Goal: Check status: Check status

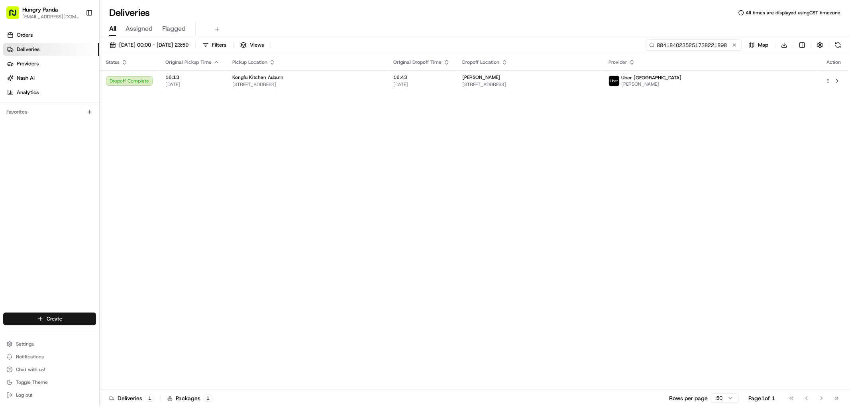
click at [687, 42] on input "8841840235251738221898" at bounding box center [694, 44] width 96 height 11
paste input "065584964525477768110"
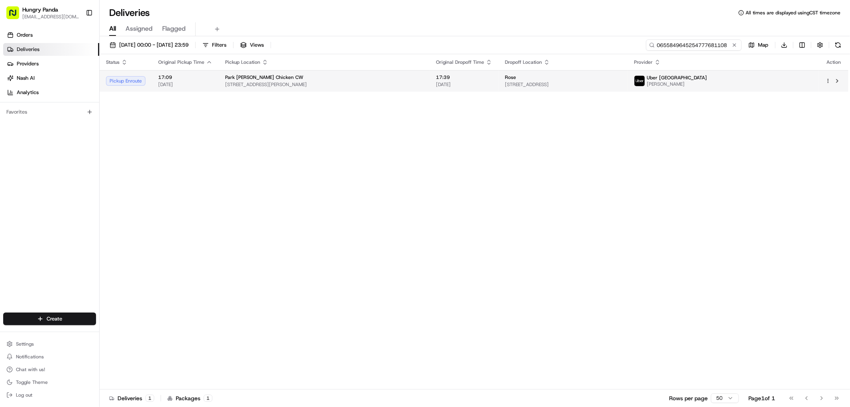
type input "0655849645254777681108"
click at [621, 88] on span "[STREET_ADDRESS]" at bounding box center [563, 84] width 116 height 6
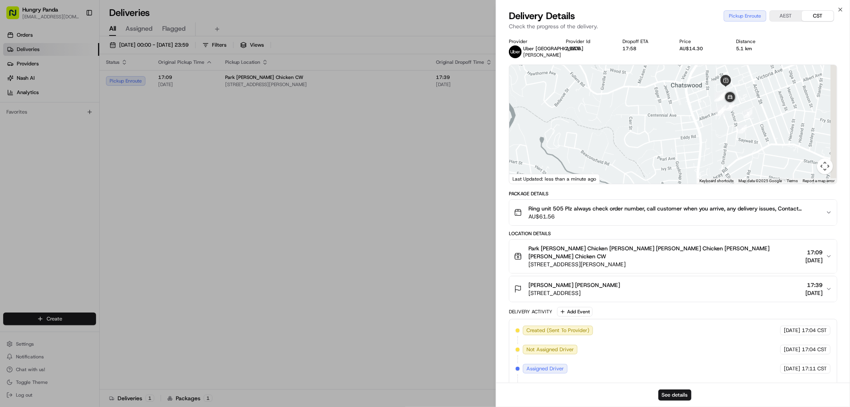
drag, startPoint x: 719, startPoint y: 114, endPoint x: 674, endPoint y: 118, distance: 45.2
click at [675, 118] on div at bounding box center [673, 124] width 328 height 119
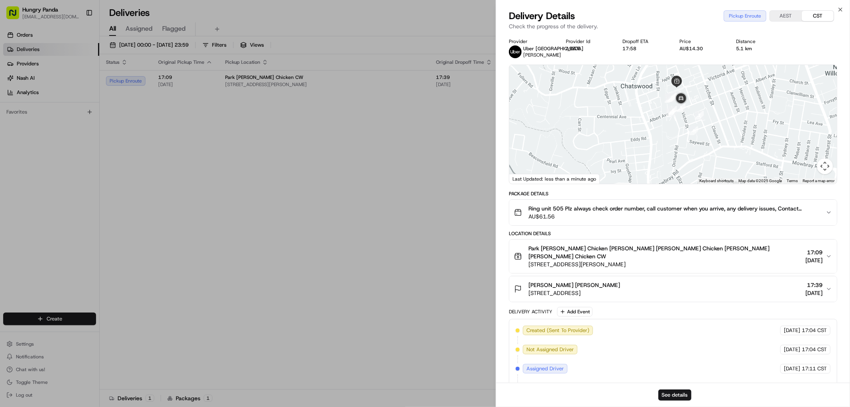
drag, startPoint x: 638, startPoint y: 130, endPoint x: 634, endPoint y: 141, distance: 11.8
click at [634, 141] on div at bounding box center [673, 124] width 328 height 119
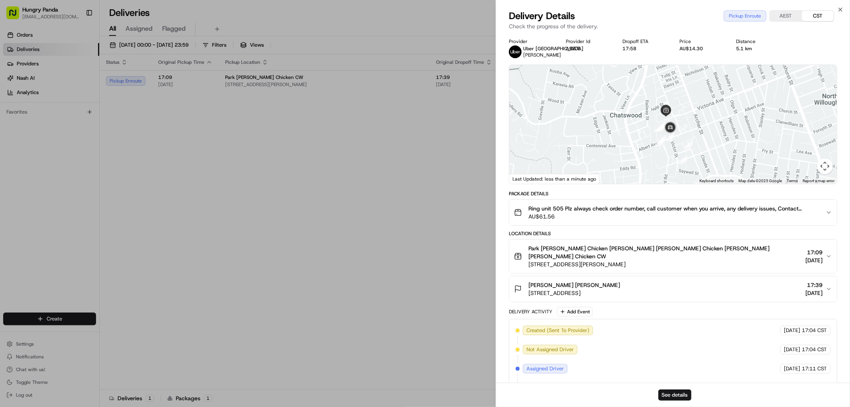
drag, startPoint x: 153, startPoint y: 167, endPoint x: 157, endPoint y: 98, distance: 69.5
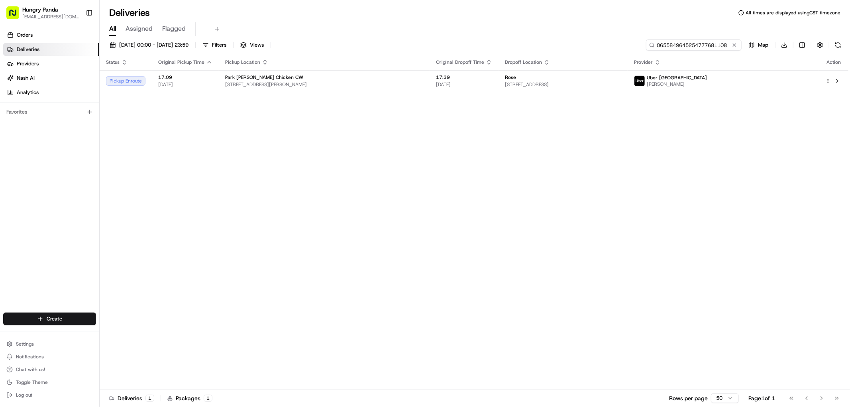
click at [706, 41] on input "0655849645254777681108" at bounding box center [694, 44] width 96 height 11
paste input
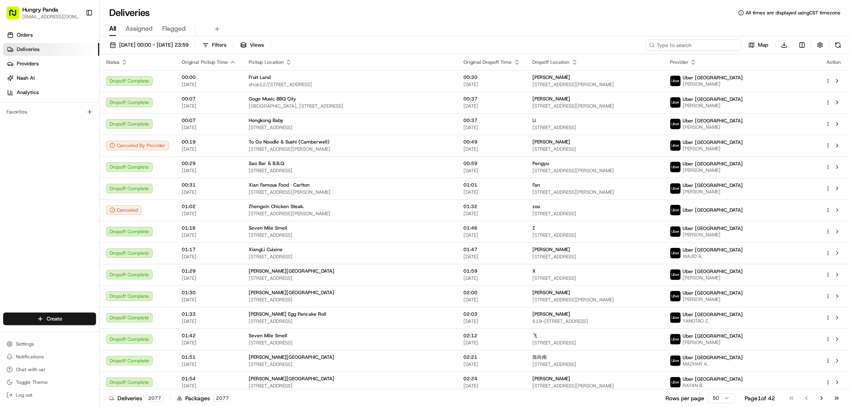
click at [687, 43] on input at bounding box center [694, 44] width 96 height 11
paste input "2054837105354721681029"
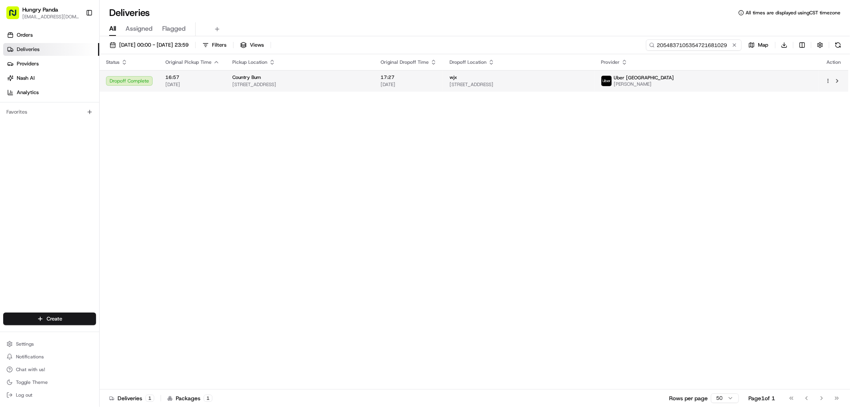
type input "2054837105354721681029"
click at [437, 77] on span "17:27" at bounding box center [409, 77] width 56 height 6
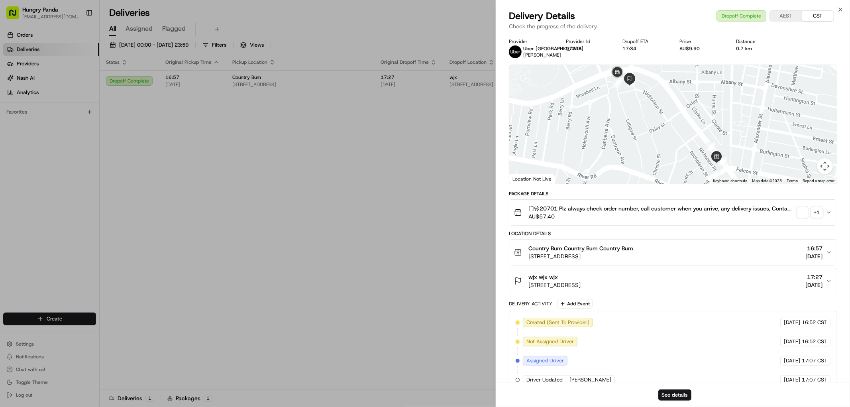
click at [816, 212] on div "+ 1" at bounding box center [816, 212] width 11 height 11
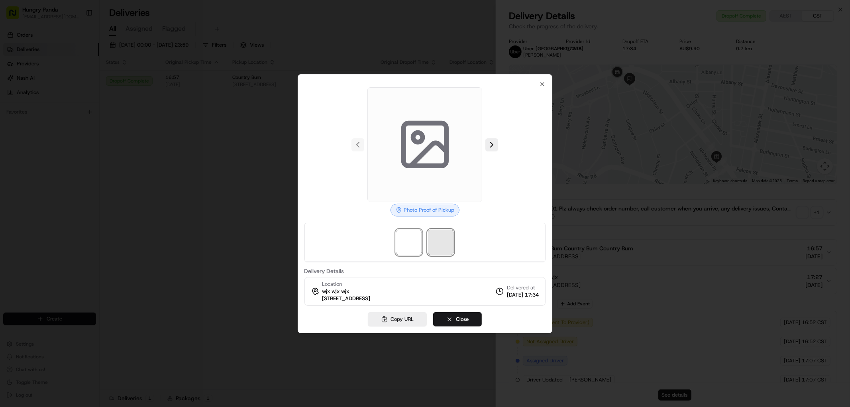
click at [449, 236] on span at bounding box center [441, 243] width 26 height 26
